Goal: Find specific page/section: Find specific page/section

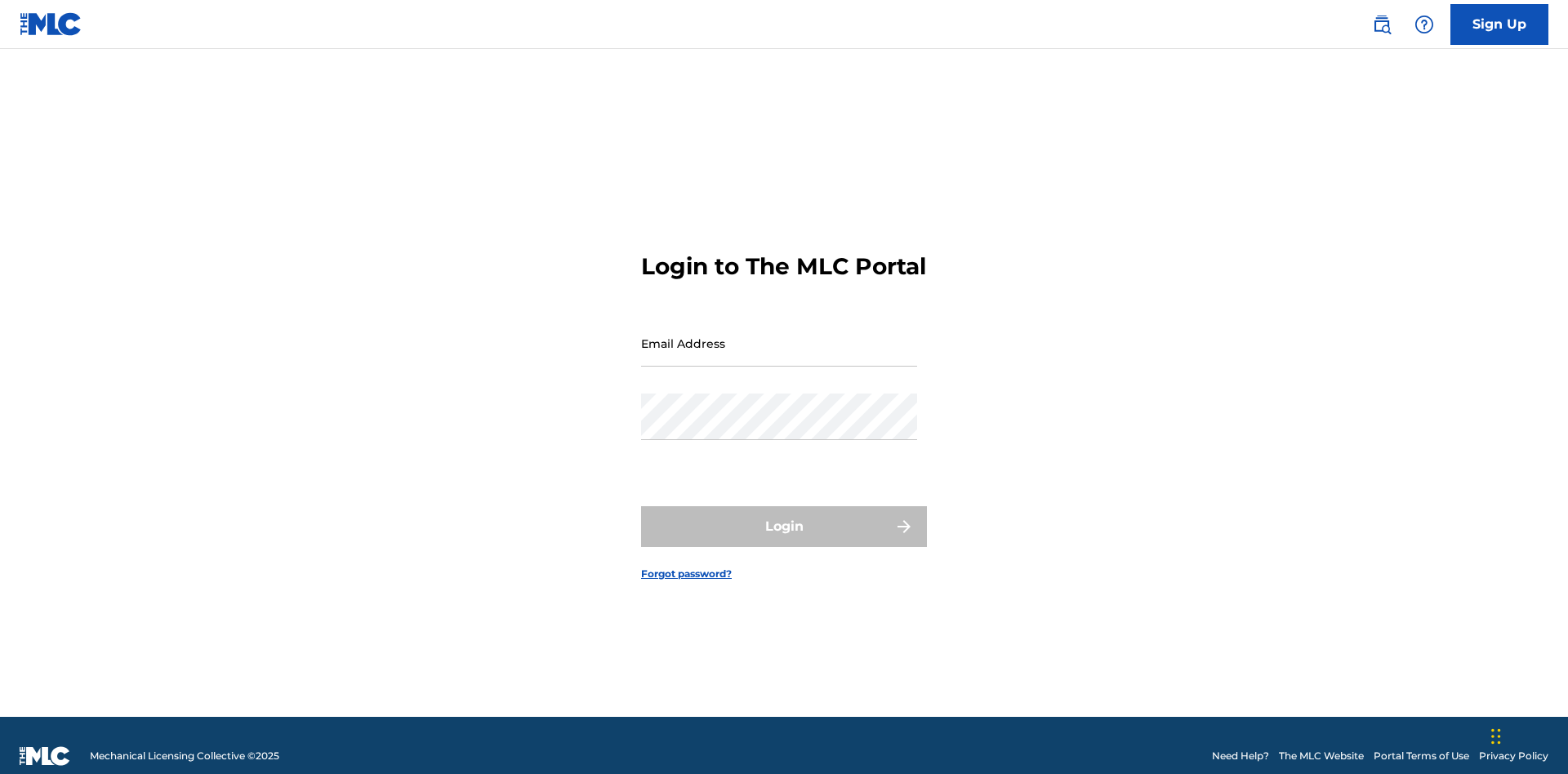
scroll to position [21, 0]
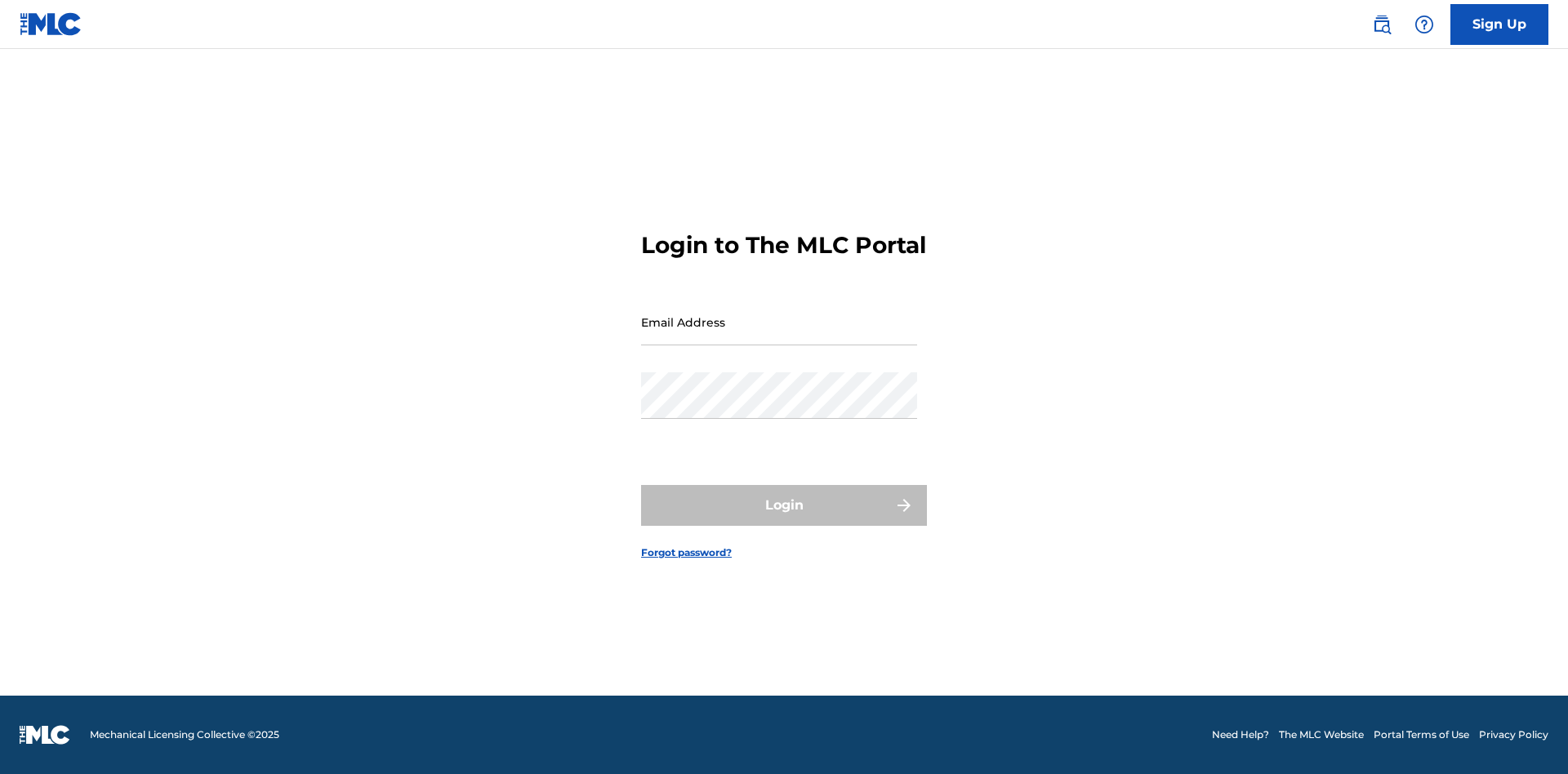
click at [779, 335] on input "Email Address" at bounding box center [779, 322] width 276 height 47
type input "Krystal.Ribble@themlc.com"
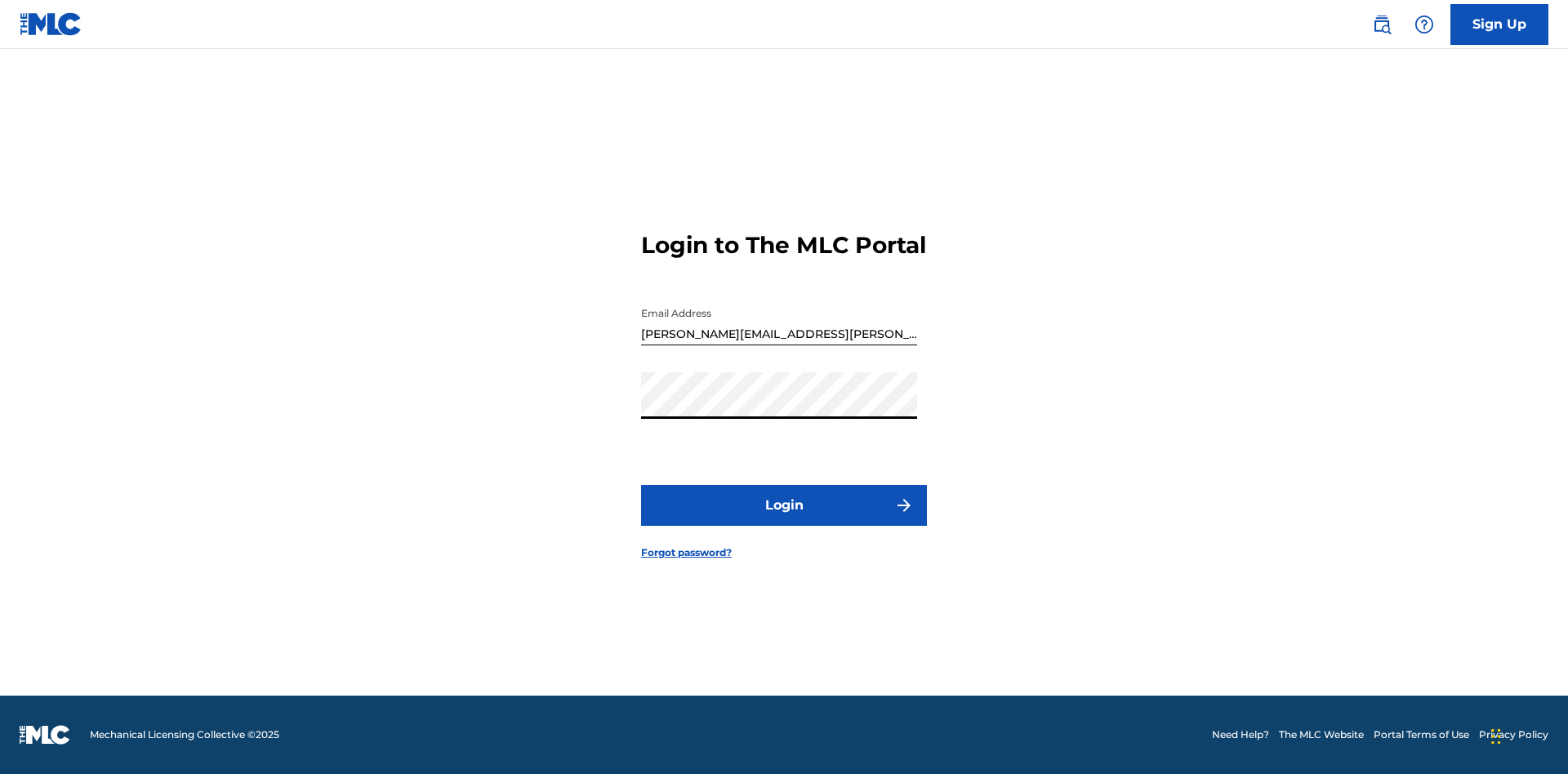
click at [784, 519] on button "Login" at bounding box center [784, 506] width 286 height 41
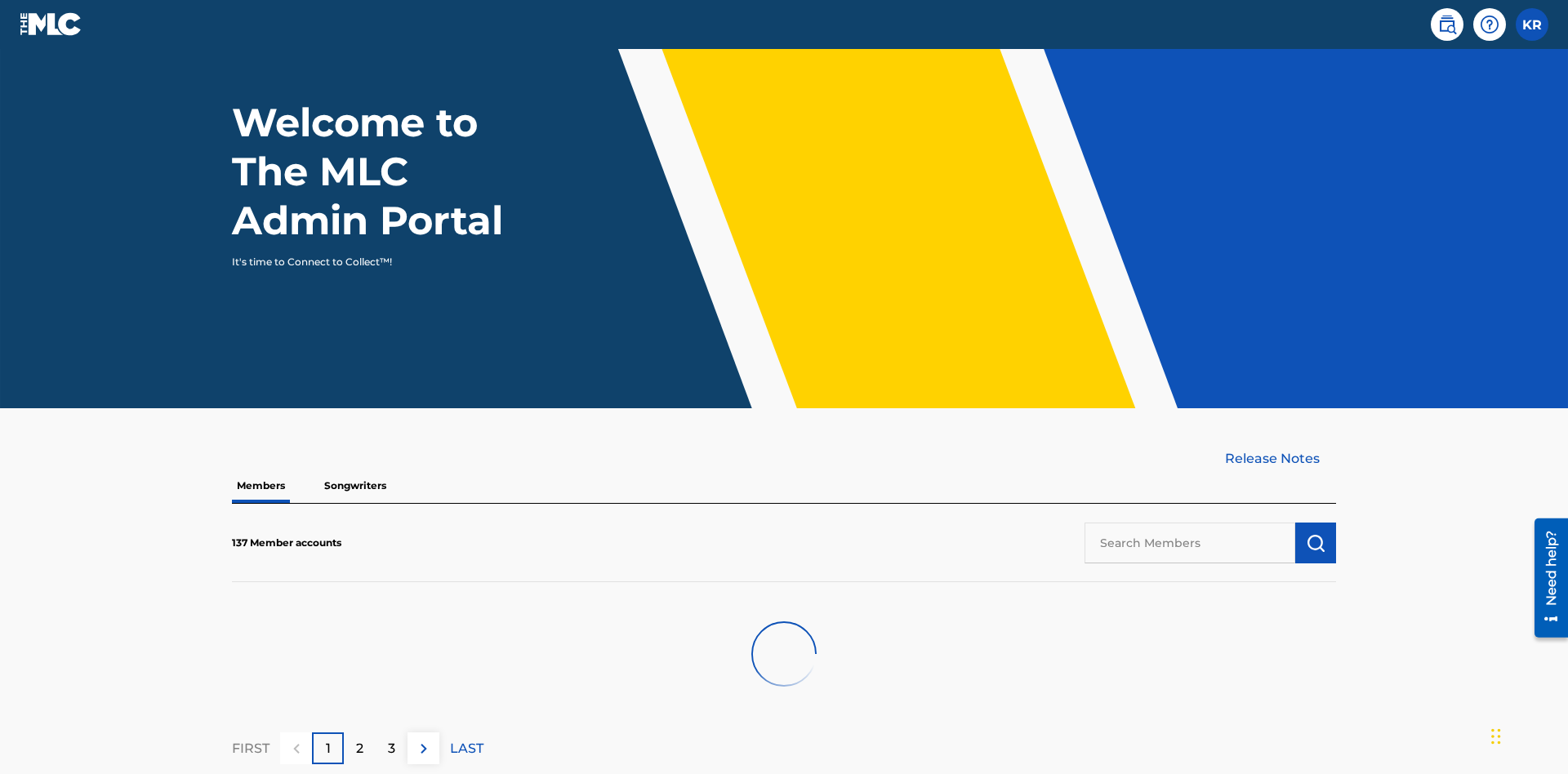
click at [1190, 522] on input "text" at bounding box center [1190, 543] width 211 height 41
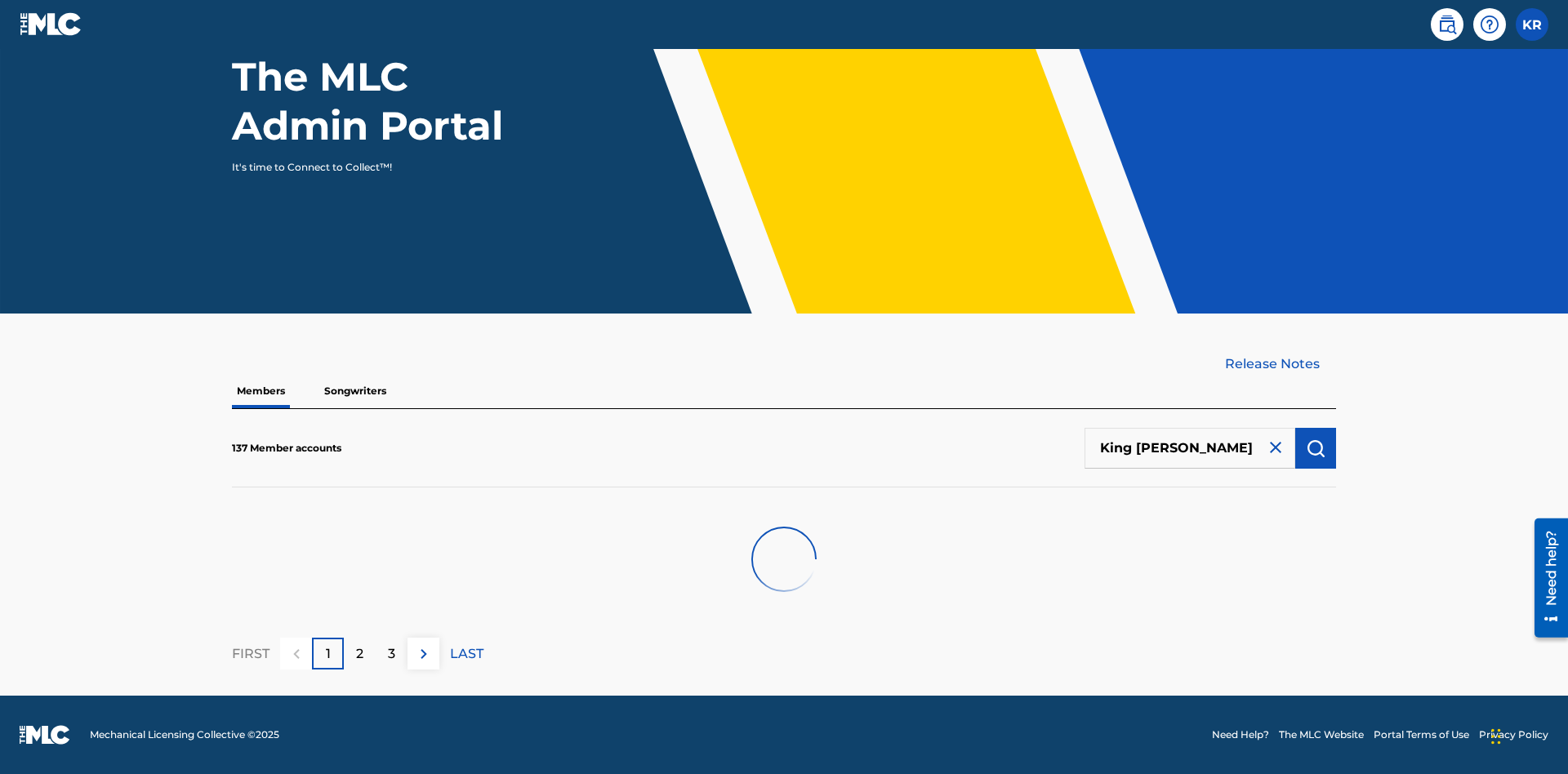
type input "King McTesterson"
click at [1315, 447] on img "submit" at bounding box center [1315, 448] width 19 height 19
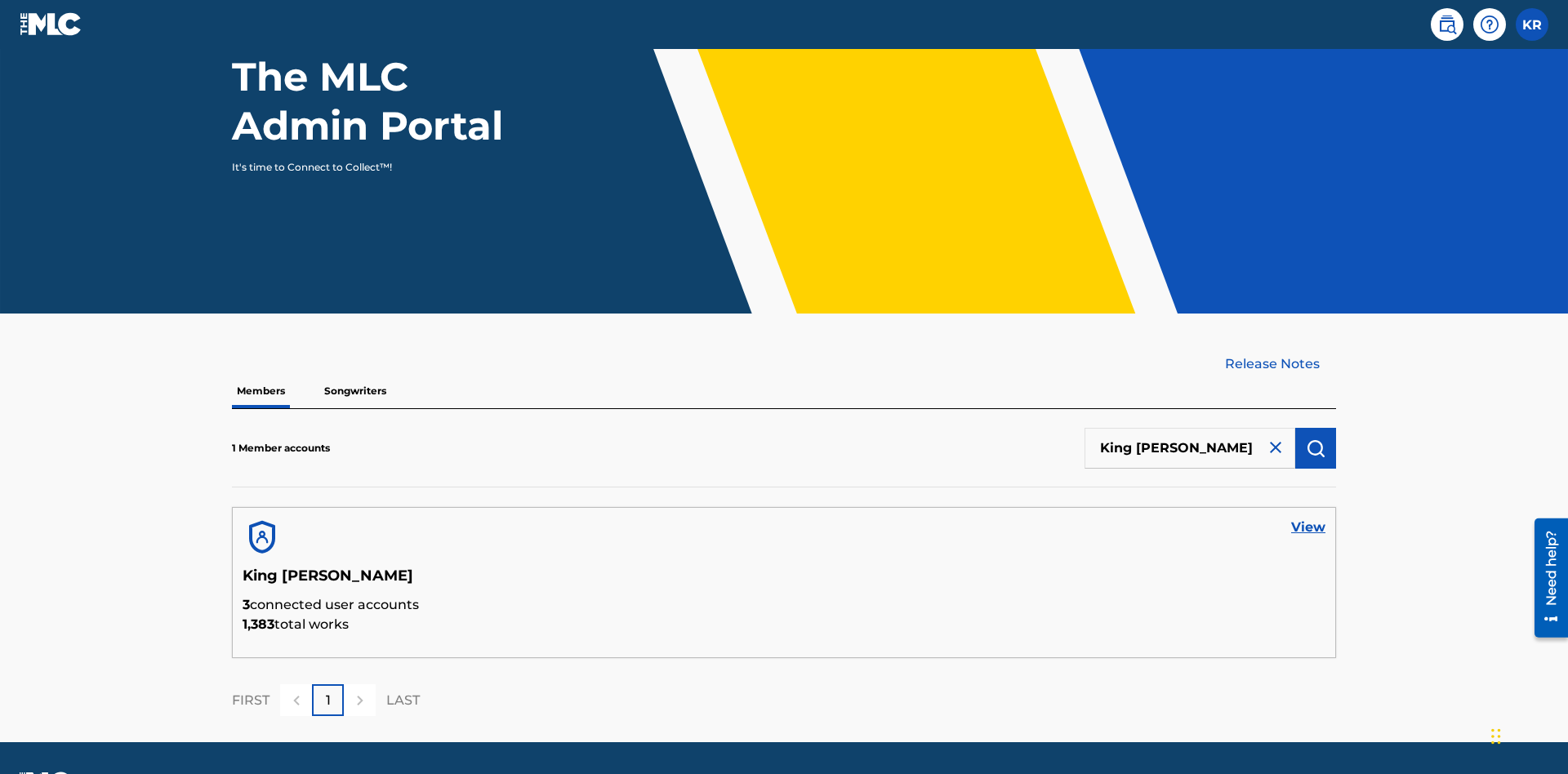
scroll to position [211, 0]
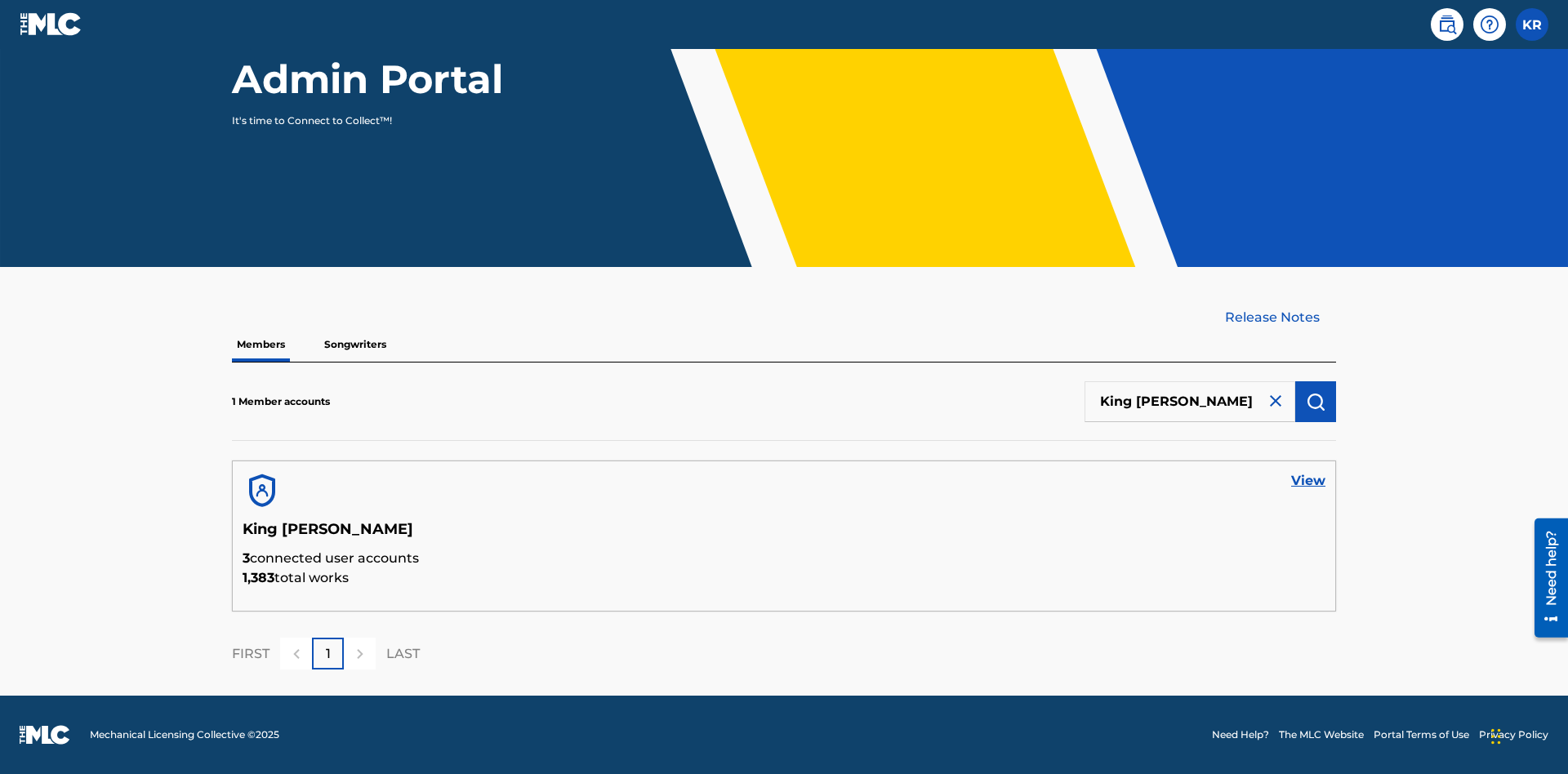
click at [1308, 480] on link "View" at bounding box center [1307, 480] width 34 height 19
